Goal: Task Accomplishment & Management: Manage account settings

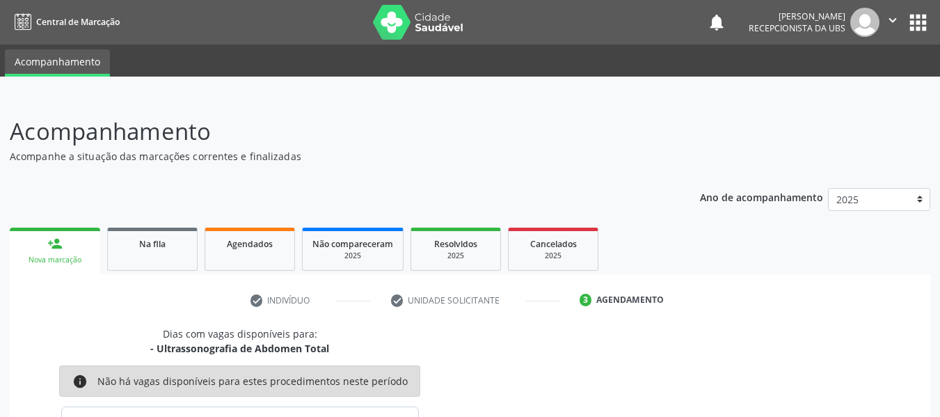
scroll to position [249, 0]
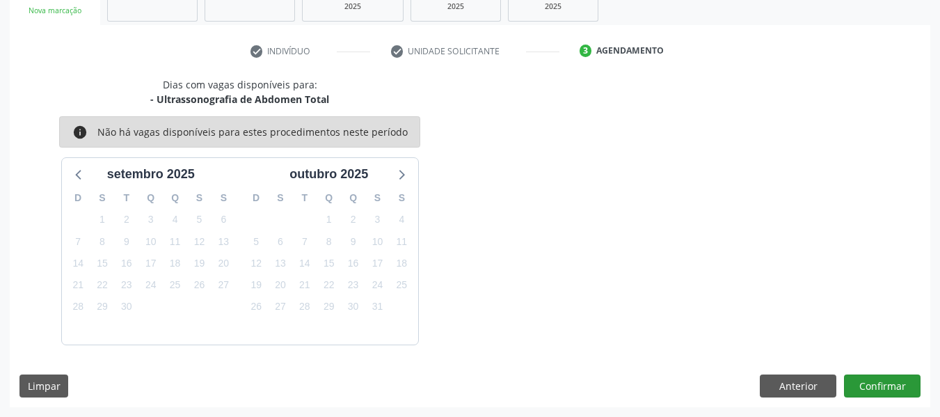
click at [888, 390] on button "Confirmar" at bounding box center [882, 387] width 77 height 24
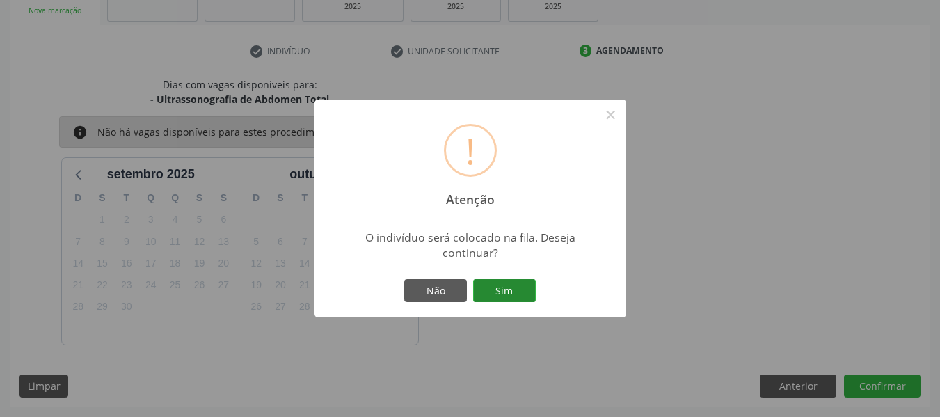
click at [514, 286] on button "Sim" at bounding box center [504, 291] width 63 height 24
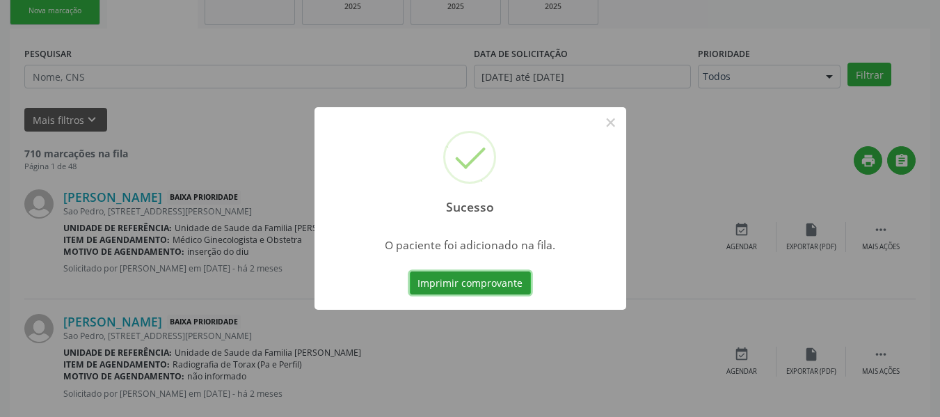
scroll to position [62, 0]
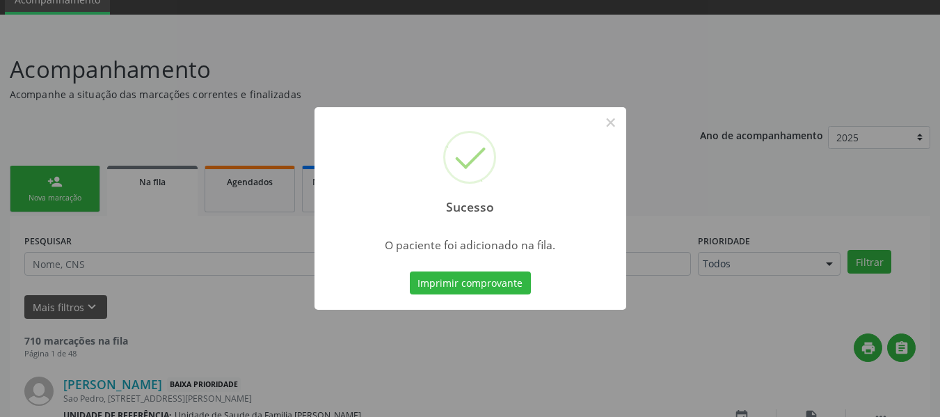
click at [54, 179] on div "Sucesso × O paciente foi adicionado na fila. Imprimir comprovante Cancel" at bounding box center [470, 208] width 940 height 417
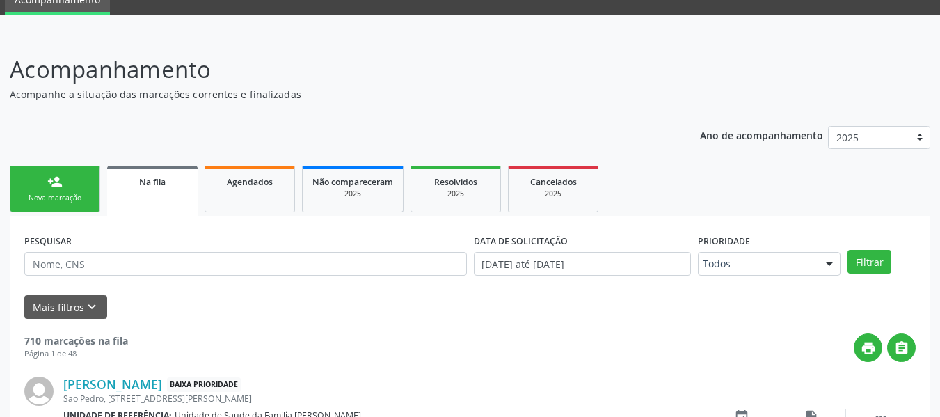
click at [153, 183] on span "Na fila" at bounding box center [152, 182] width 26 height 12
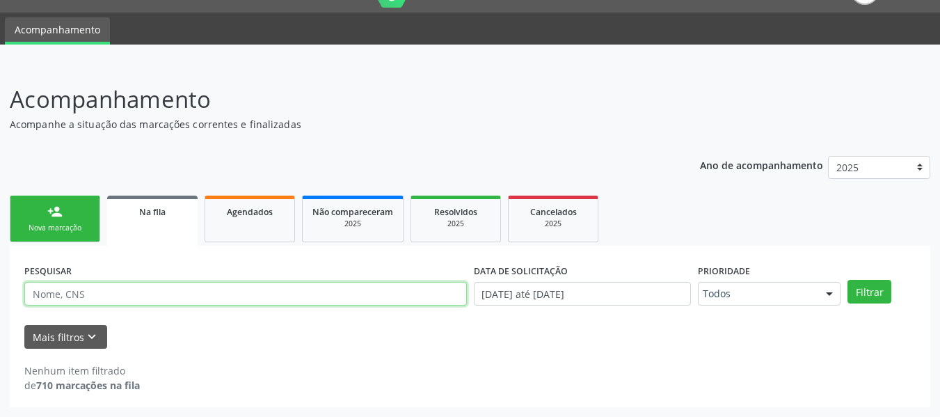
click at [111, 287] on input "text" at bounding box center [245, 294] width 443 height 24
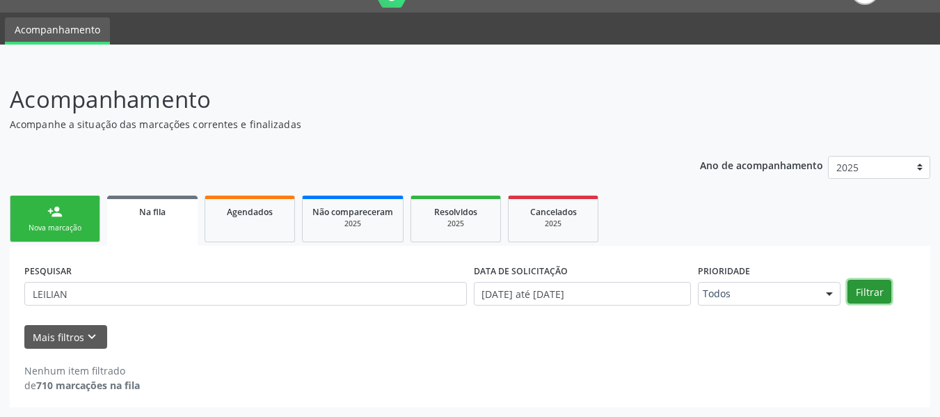
click at [869, 294] on button "Filtrar" at bounding box center [870, 292] width 44 height 24
click at [419, 397] on div "print " at bounding box center [528, 383] width 776 height 41
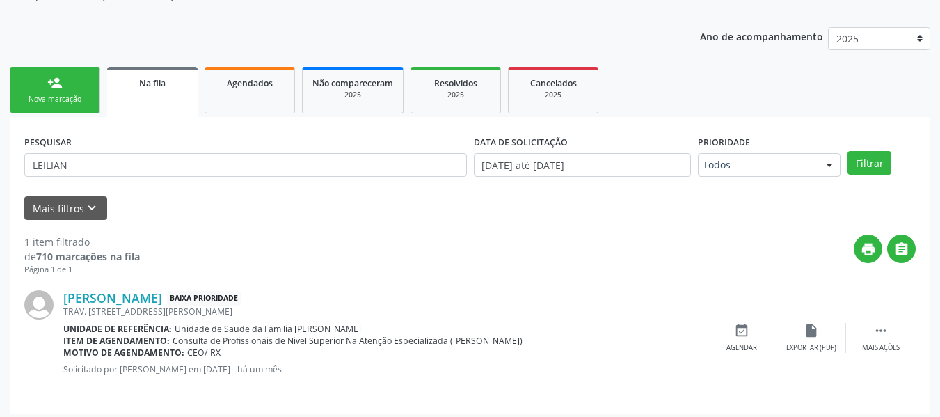
scroll to position [168, 0]
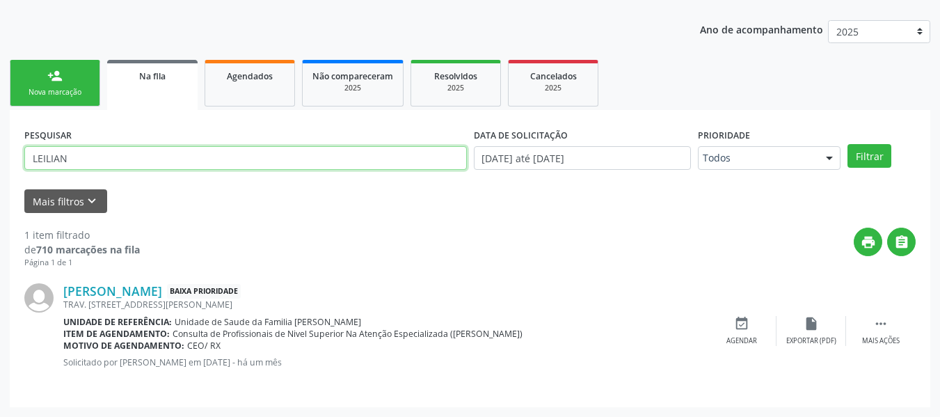
click at [84, 155] on input "LEILIAN" at bounding box center [245, 158] width 443 height 24
type input "L"
type input "G"
click at [190, 161] on input "JESSICA" at bounding box center [245, 158] width 443 height 24
type input "J"
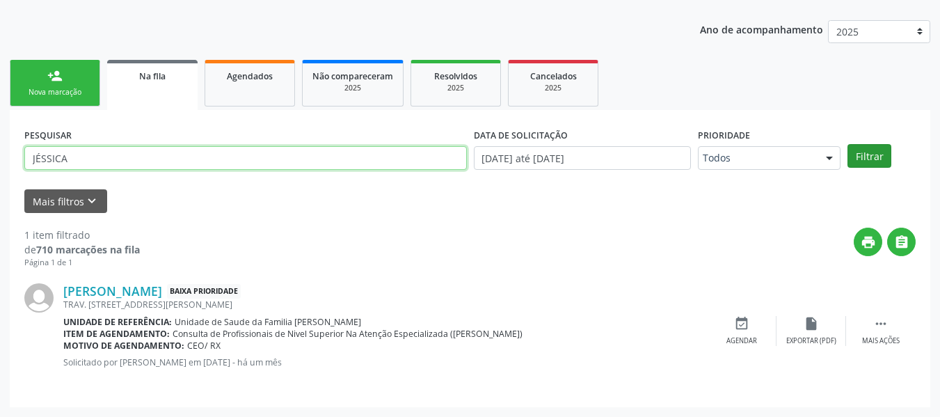
type input "JÉSSICA"
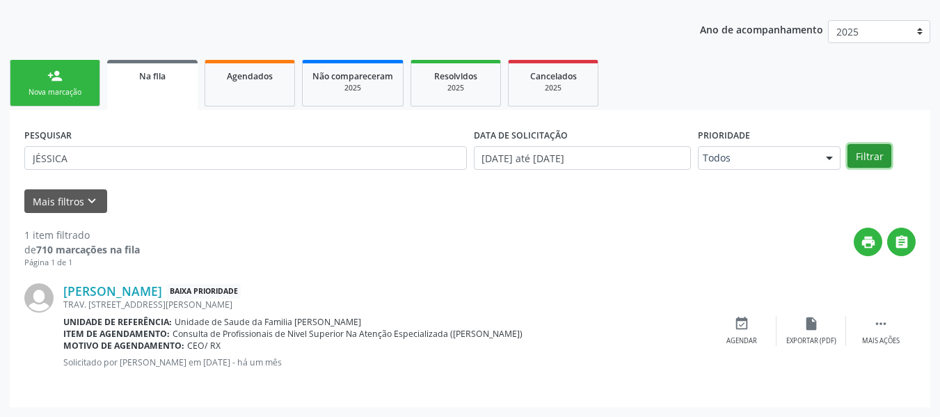
click at [862, 157] on button "Filtrar" at bounding box center [870, 156] width 44 height 24
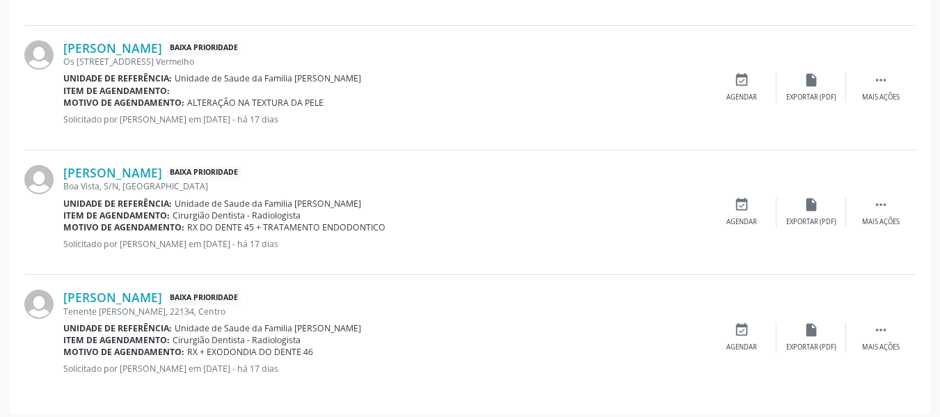
scroll to position [803, 0]
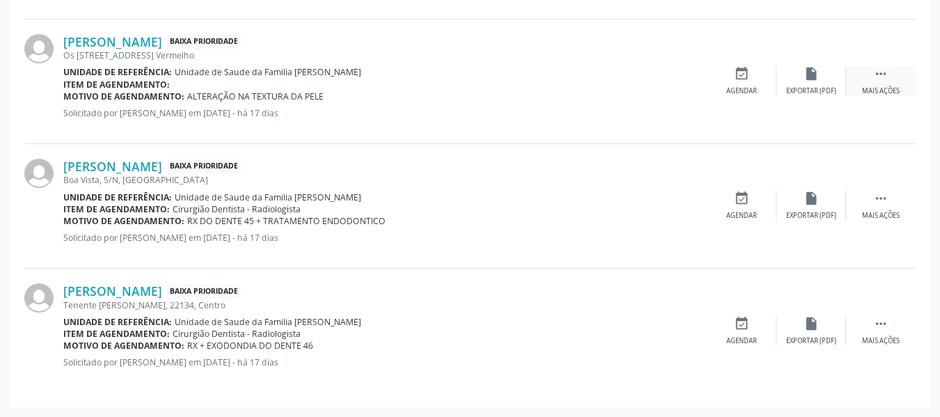
click at [883, 76] on icon "" at bounding box center [881, 73] width 15 height 15
click at [813, 76] on icon "edit" at bounding box center [811, 73] width 15 height 15
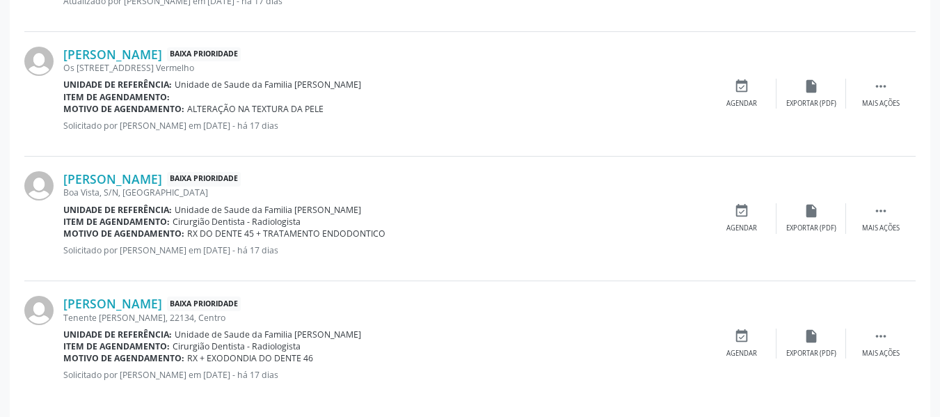
scroll to position [774, 0]
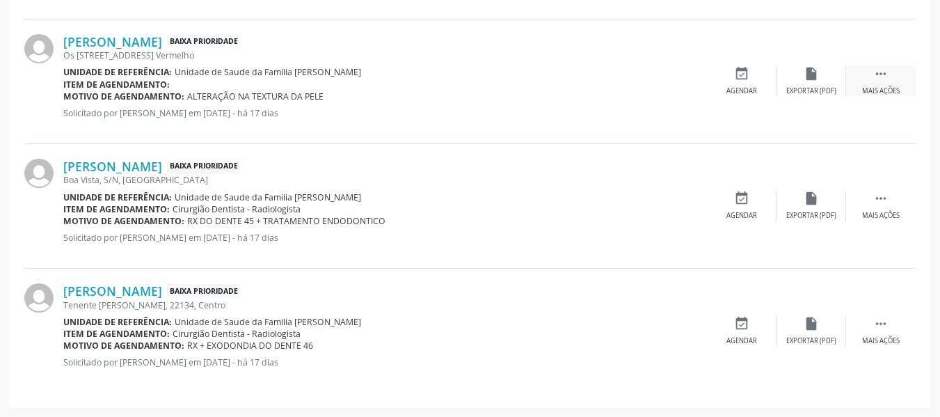
click at [882, 74] on icon "" at bounding box center [881, 73] width 15 height 15
click at [814, 87] on div "Editar" at bounding box center [812, 91] width 22 height 10
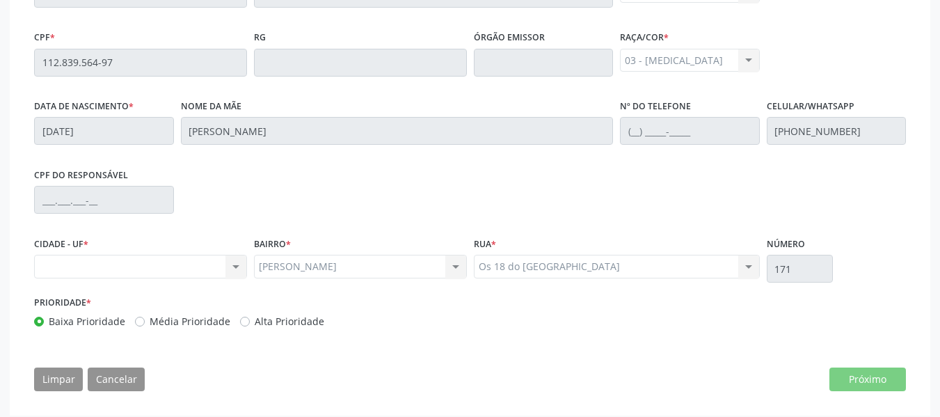
scroll to position [416, 0]
